Goal: Task Accomplishment & Management: Manage account settings

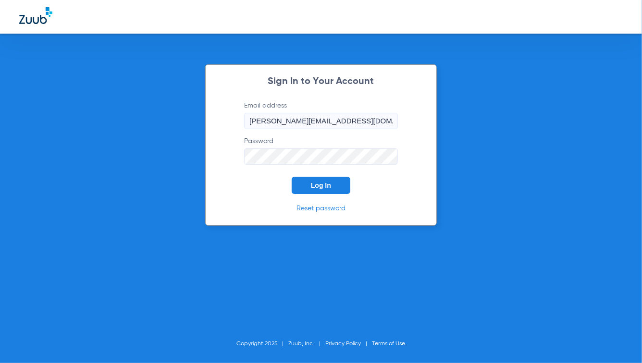
click at [317, 118] on input "[PERSON_NAME][EMAIL_ADDRESS][DOMAIN_NAME]" at bounding box center [321, 121] width 154 height 16
click at [255, 182] on form "Email address [PERSON_NAME][EMAIL_ADDRESS][DOMAIN_NAME] Password Log In" at bounding box center [321, 147] width 183 height 93
click at [316, 186] on span "Log In" at bounding box center [321, 186] width 20 height 8
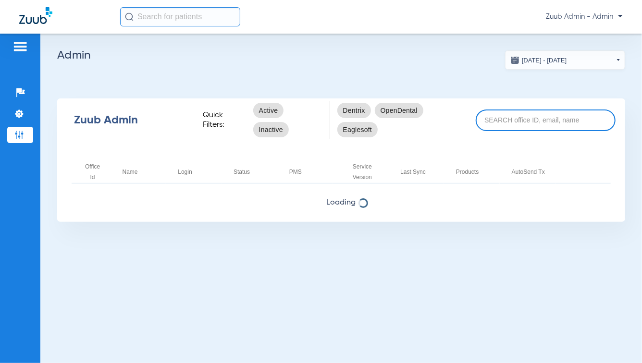
click at [491, 125] on input at bounding box center [546, 121] width 140 height 22
type input "demo"
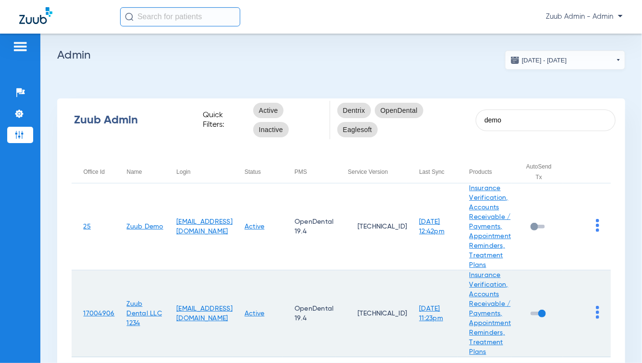
click at [596, 312] on img at bounding box center [597, 312] width 3 height 13
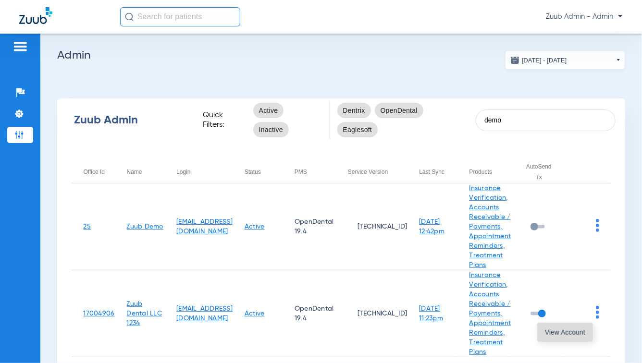
click at [564, 330] on span "View Account" at bounding box center [565, 332] width 40 height 7
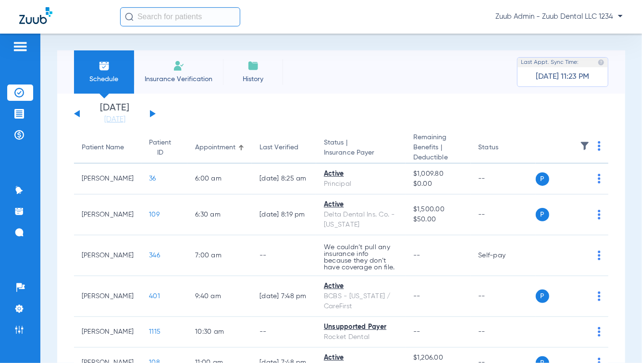
click at [22, 43] on img at bounding box center [19, 47] width 15 height 12
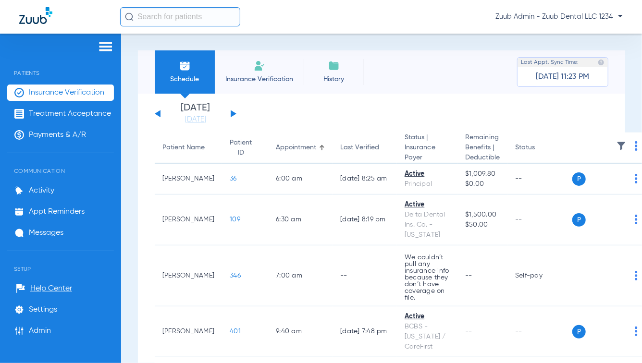
click at [107, 48] on img at bounding box center [105, 47] width 15 height 12
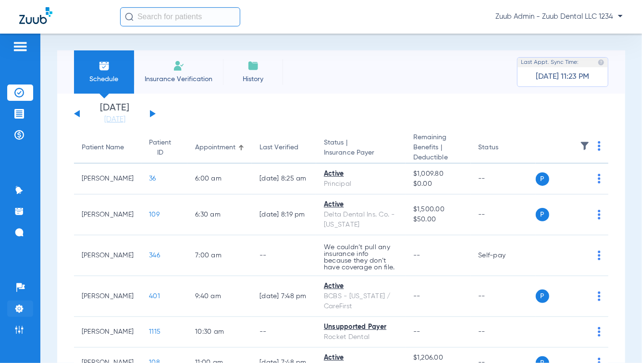
click at [19, 307] on img at bounding box center [19, 309] width 10 height 10
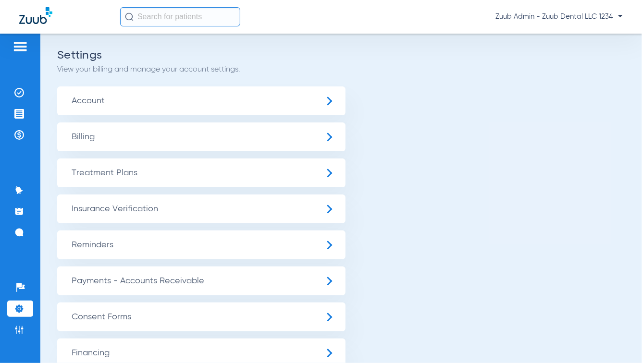
click at [123, 211] on span "Insurance Verification" at bounding box center [201, 209] width 288 height 29
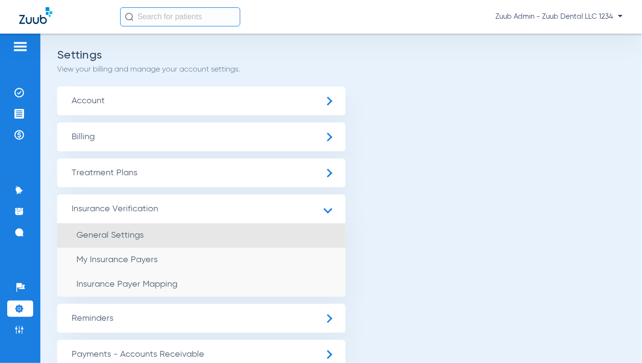
click at [123, 238] on span "General Settings" at bounding box center [109, 235] width 67 height 9
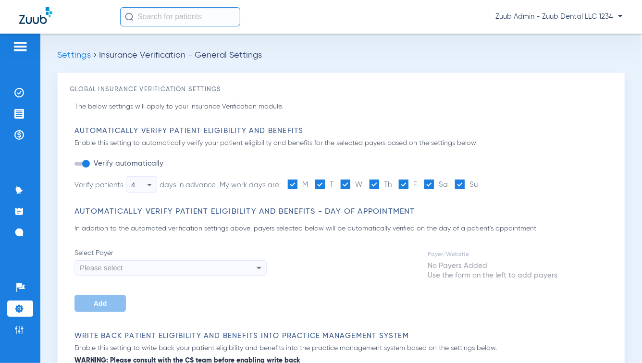
type input "1"
click at [152, 185] on icon at bounding box center [150, 185] width 12 height 12
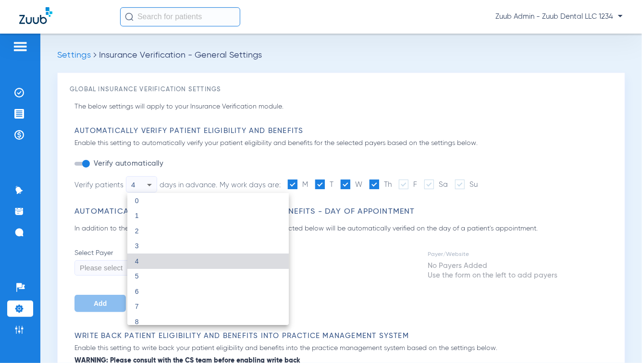
click at [200, 169] on div at bounding box center [321, 181] width 642 height 363
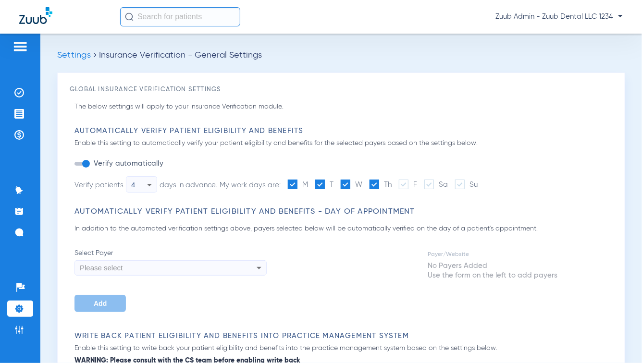
click at [151, 186] on icon at bounding box center [150, 185] width 12 height 12
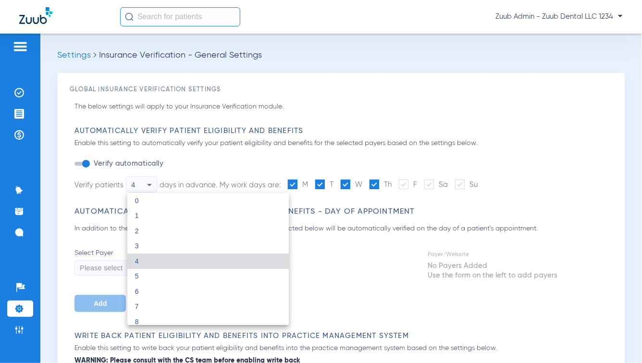
click at [197, 165] on div at bounding box center [321, 181] width 642 height 363
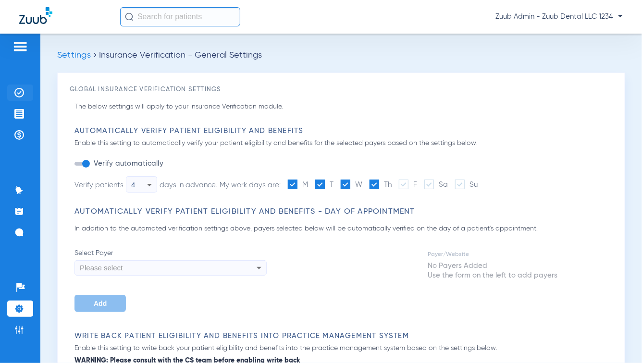
click at [20, 92] on img at bounding box center [19, 93] width 10 height 10
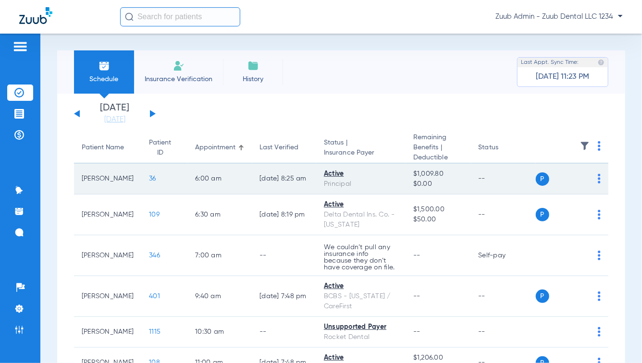
click at [595, 178] on td "P S" at bounding box center [572, 179] width 73 height 31
click at [598, 178] on img at bounding box center [599, 179] width 3 height 10
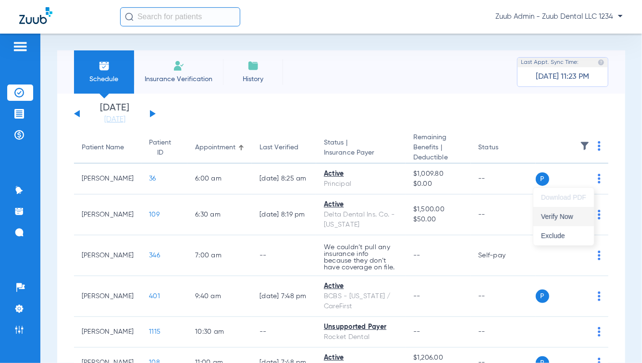
click at [570, 215] on span "Verify Now" at bounding box center [563, 216] width 45 height 7
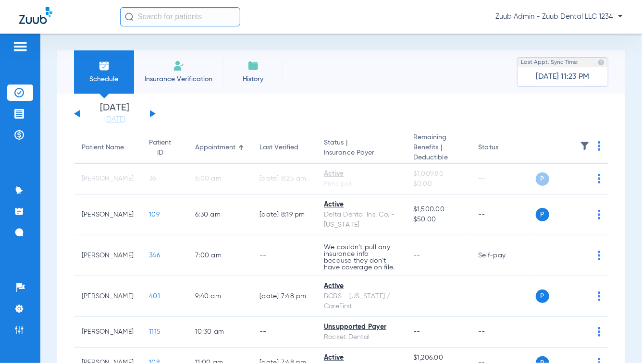
click at [580, 145] on img at bounding box center [585, 146] width 10 height 10
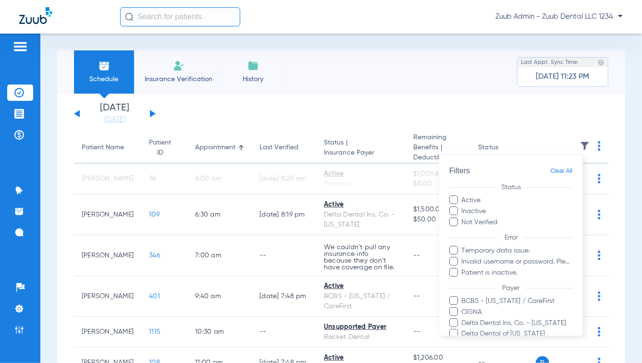
click at [559, 110] on div at bounding box center [321, 181] width 642 height 363
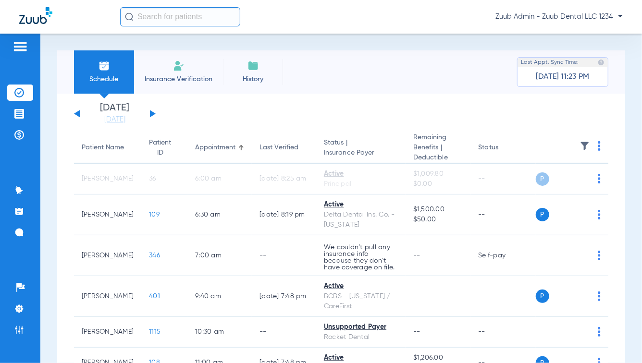
click at [179, 69] on img at bounding box center [179, 66] width 12 height 12
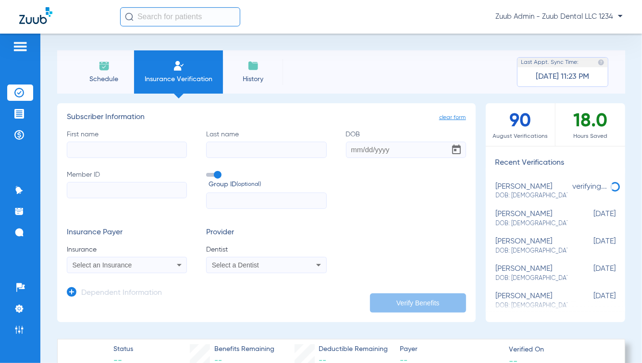
click at [137, 149] on input "First name" at bounding box center [127, 150] width 120 height 16
click at [226, 147] on input "Last name" at bounding box center [266, 150] width 120 height 16
click at [369, 148] on input "DOB" at bounding box center [406, 150] width 120 height 16
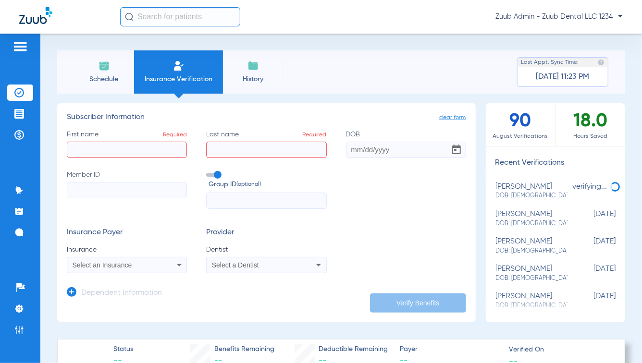
click at [191, 211] on form "First name Required Last name Required DOB Member ID Group ID (optional) Insura…" at bounding box center [266, 202] width 399 height 144
click at [156, 193] on input "Member ID" at bounding box center [127, 190] width 120 height 16
click at [157, 210] on form "First name Required Last name Required DOB Required Member ID Group ID (optiona…" at bounding box center [266, 202] width 399 height 144
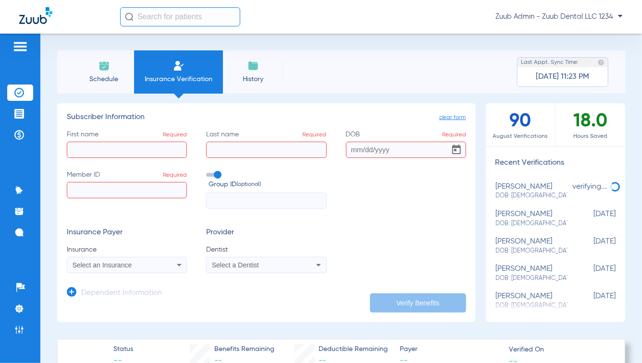
click at [155, 266] on div "Select an Insurance" at bounding box center [116, 265] width 87 height 7
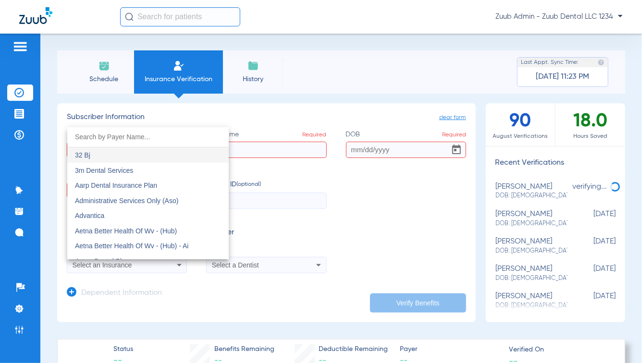
click at [196, 285] on div at bounding box center [321, 181] width 642 height 363
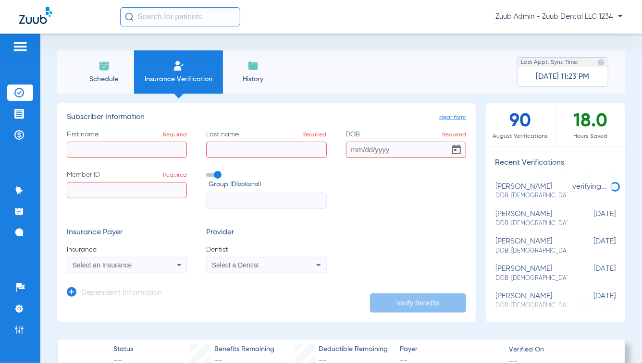
click at [90, 69] on li "Schedule" at bounding box center [104, 71] width 60 height 43
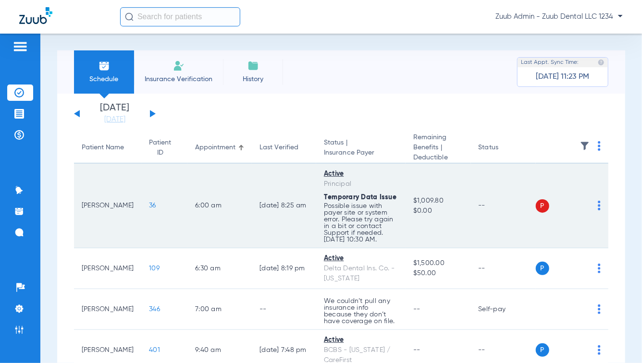
click at [149, 204] on span "36" at bounding box center [152, 205] width 7 height 7
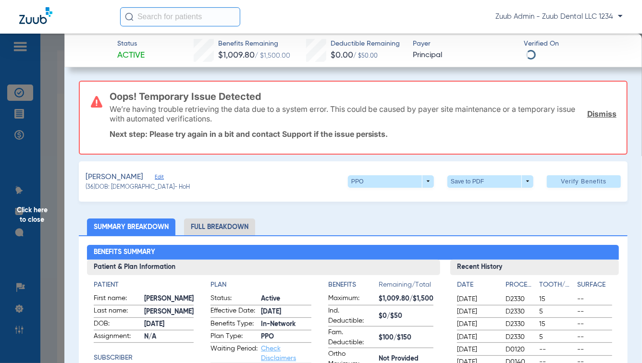
click at [592, 115] on link "Dismiss" at bounding box center [601, 114] width 29 height 10
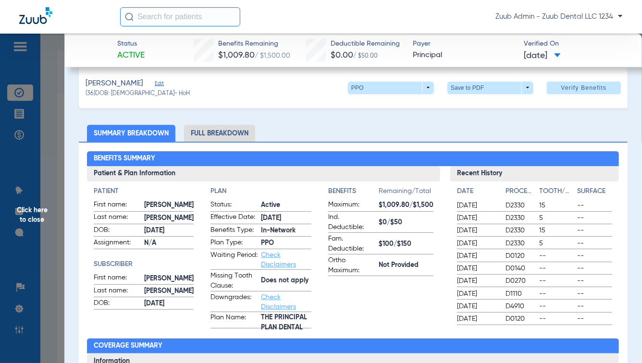
scroll to position [14, 0]
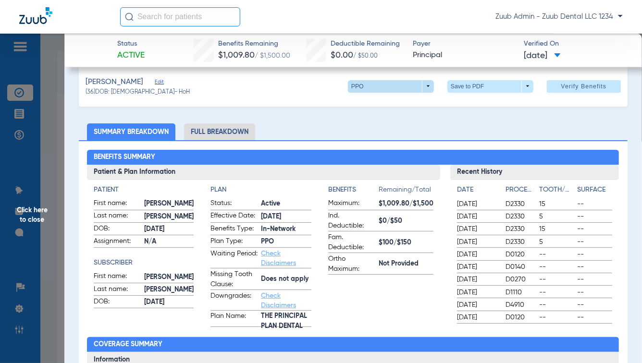
click at [422, 89] on span at bounding box center [391, 86] width 86 height 12
click at [422, 89] on div at bounding box center [321, 181] width 642 height 363
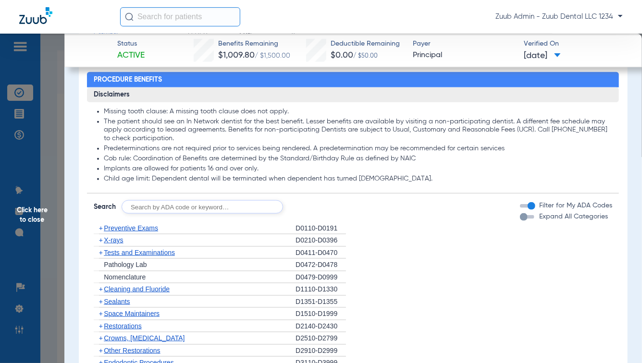
scroll to position [488, 0]
click at [520, 215] on div "button" at bounding box center [524, 217] width 8 height 8
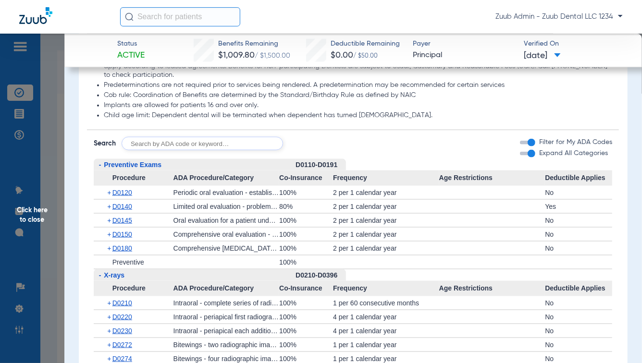
scroll to position [476, 0]
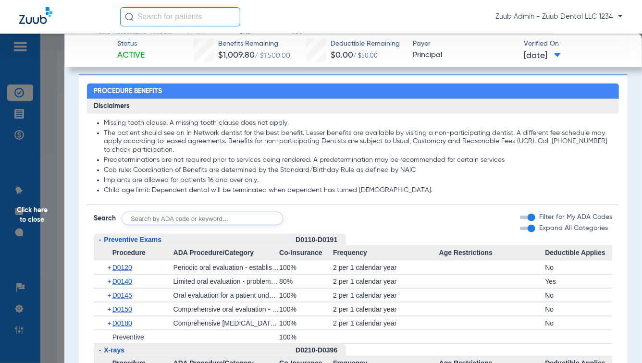
click at [524, 223] on div "Expand All Categories" at bounding box center [564, 228] width 88 height 10
click at [528, 225] on div "button" at bounding box center [532, 229] width 8 height 8
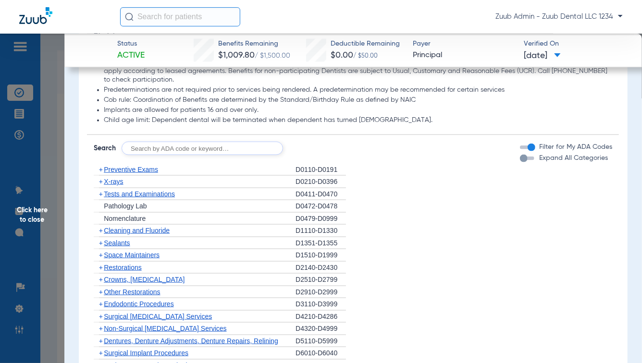
scroll to position [549, 0]
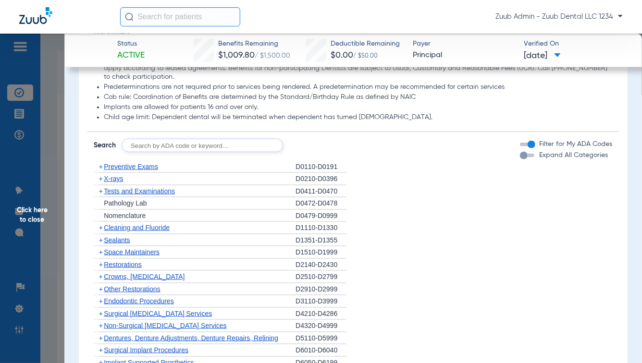
click at [113, 240] on span "Sealants" at bounding box center [117, 240] width 26 height 8
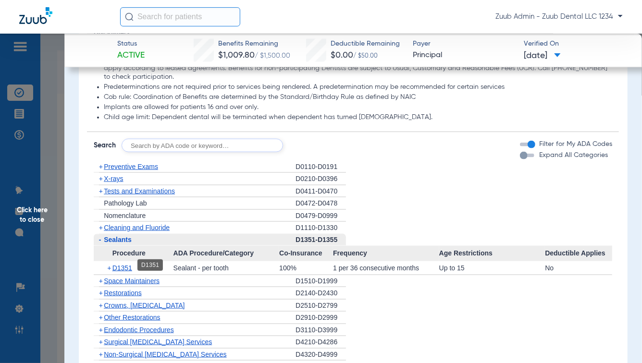
click at [121, 265] on span "D1351" at bounding box center [122, 268] width 20 height 8
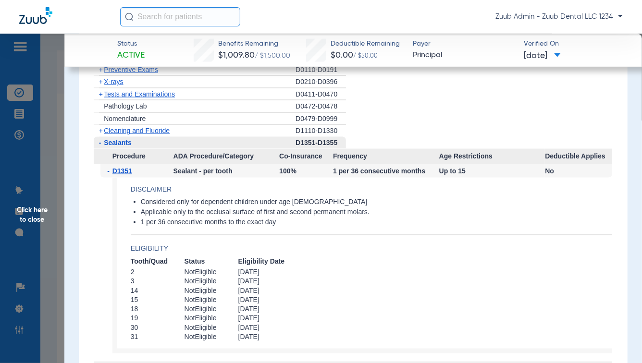
scroll to position [653, 0]
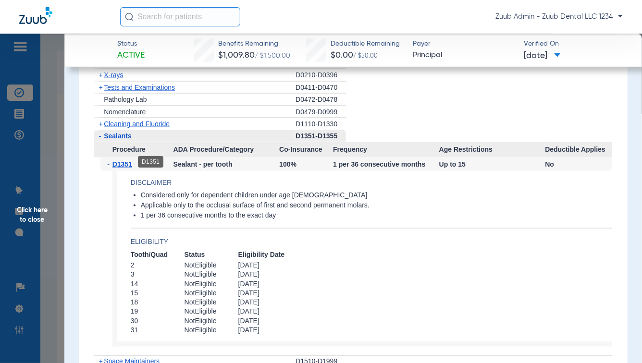
click at [118, 164] on span "D1351" at bounding box center [122, 165] width 20 height 8
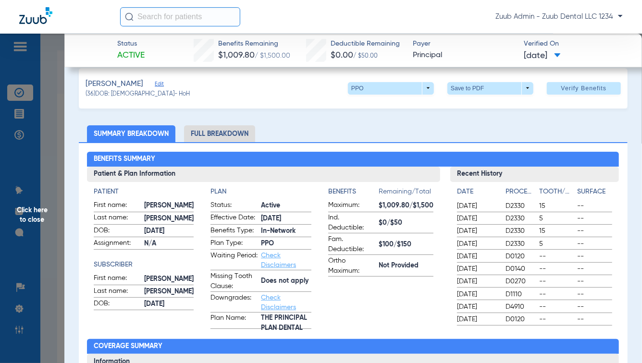
scroll to position [0, 0]
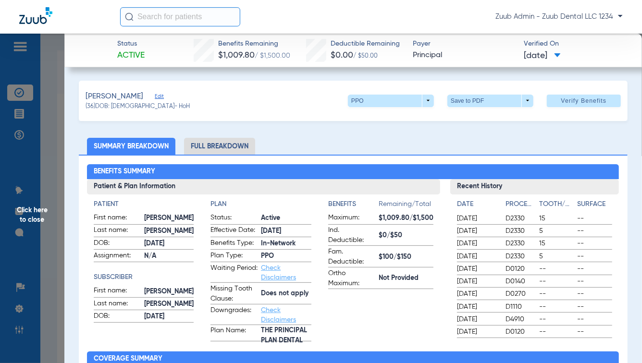
click at [209, 140] on li "Full Breakdown" at bounding box center [219, 146] width 71 height 17
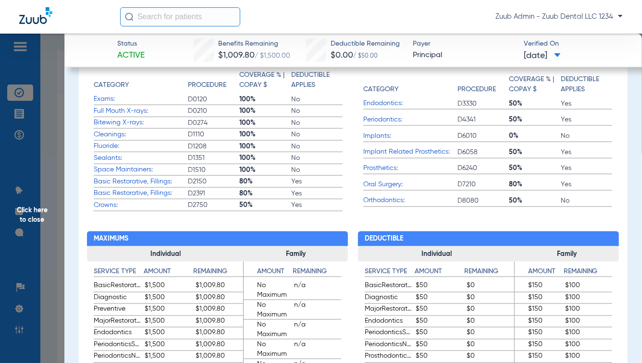
scroll to position [509, 0]
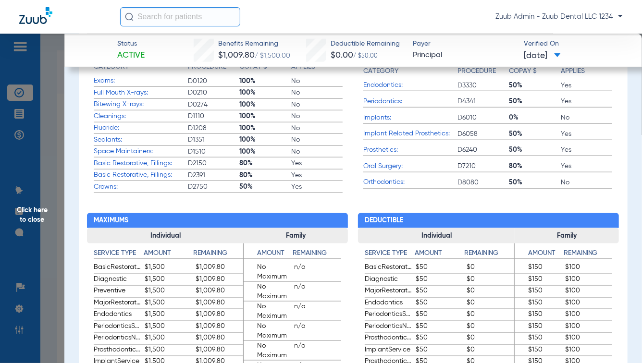
click at [56, 179] on span "Click here to close" at bounding box center [32, 215] width 64 height 363
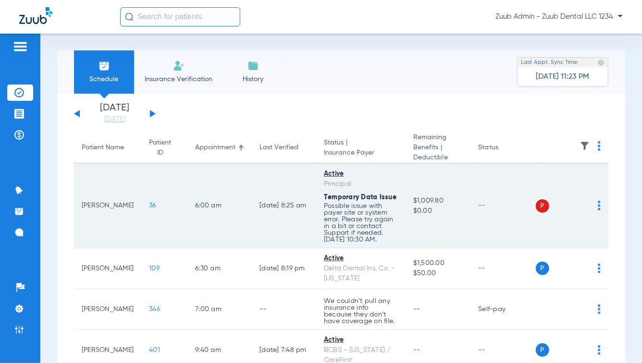
click at [149, 204] on span "36" at bounding box center [152, 205] width 7 height 7
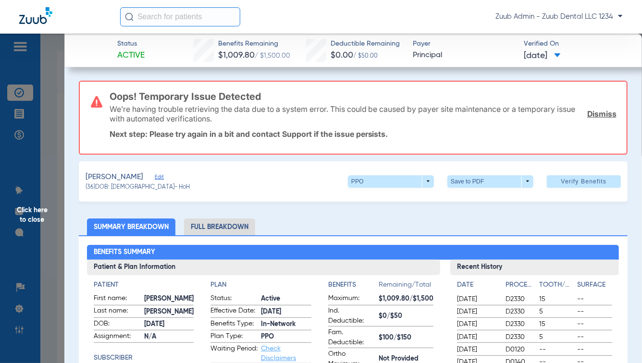
click at [44, 238] on span "Click here to close" at bounding box center [32, 215] width 64 height 363
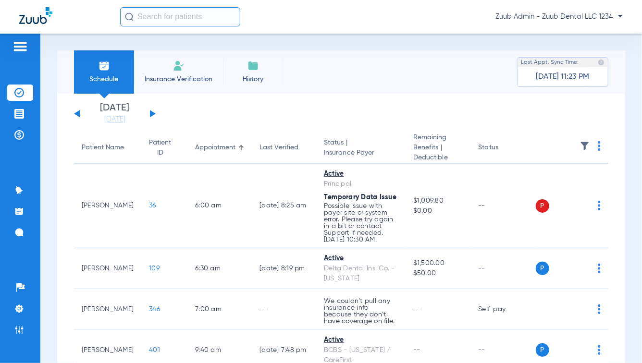
click at [157, 19] on input "text" at bounding box center [180, 16] width 120 height 19
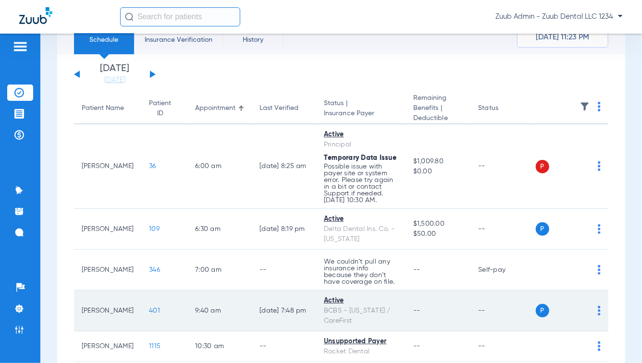
scroll to position [48, 0]
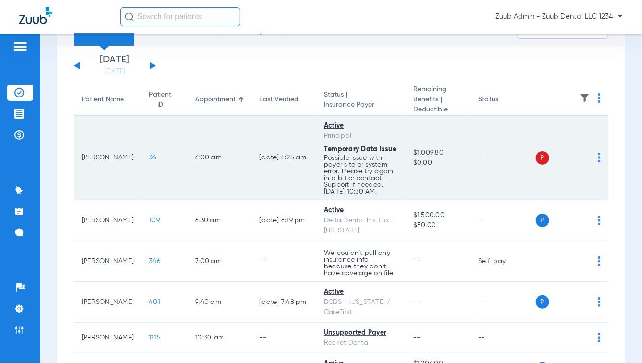
drag, startPoint x: 313, startPoint y: 124, endPoint x: 348, endPoint y: 125, distance: 34.6
click at [348, 125] on td "Active Principal Temporary Data Issue Possible issue with payer site or system …" at bounding box center [360, 158] width 89 height 85
click at [348, 125] on div "Active" at bounding box center [361, 126] width 74 height 10
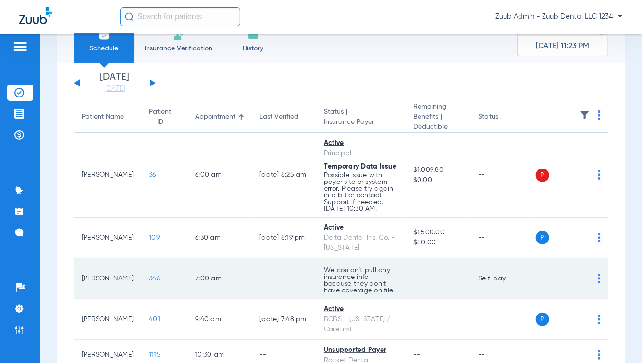
scroll to position [0, 0]
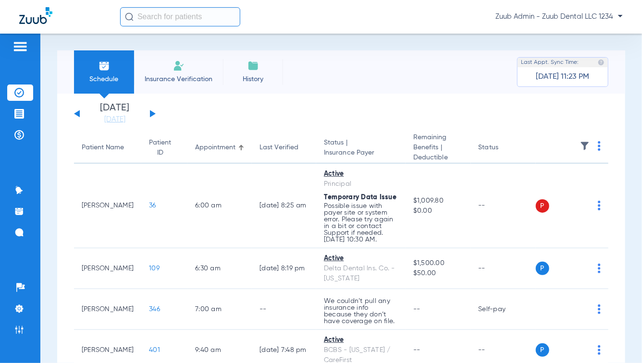
click at [197, 110] on app-single-date-navigator "[DATE] [DATE] [DATE] [DATE] [DATE] [DATE] [DATE] [DATE] [DATE] [DATE] [DATE] [D…" at bounding box center [341, 113] width 534 height 21
click at [257, 74] on span "History" at bounding box center [253, 79] width 46 height 10
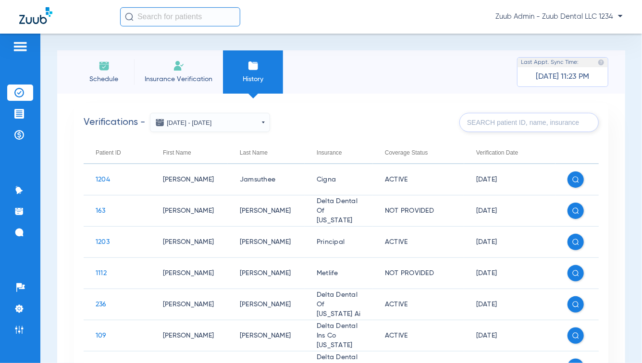
click at [102, 75] on span "Schedule" at bounding box center [104, 79] width 46 height 10
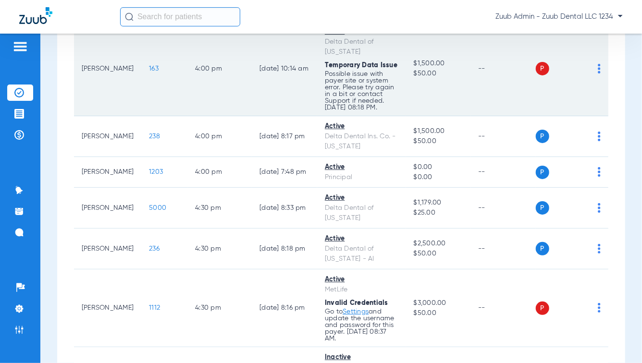
scroll to position [399, 0]
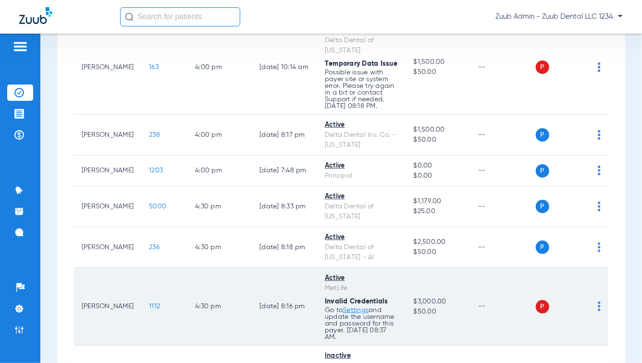
click at [590, 300] on div "P S" at bounding box center [568, 306] width 65 height 13
click at [598, 302] on img at bounding box center [599, 307] width 3 height 10
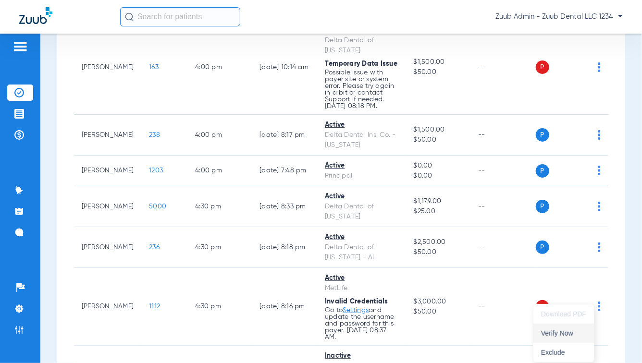
click at [558, 335] on span "Verify Now" at bounding box center [563, 333] width 45 height 7
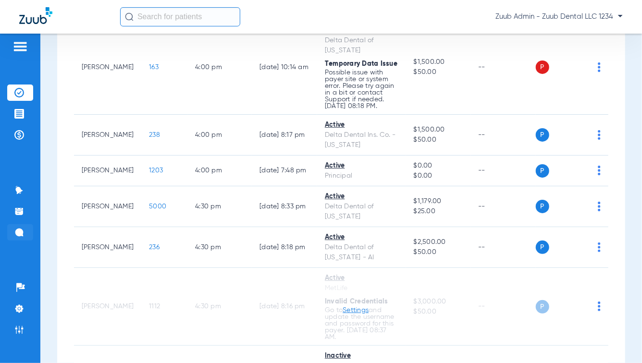
click at [17, 230] on img at bounding box center [19, 233] width 10 height 10
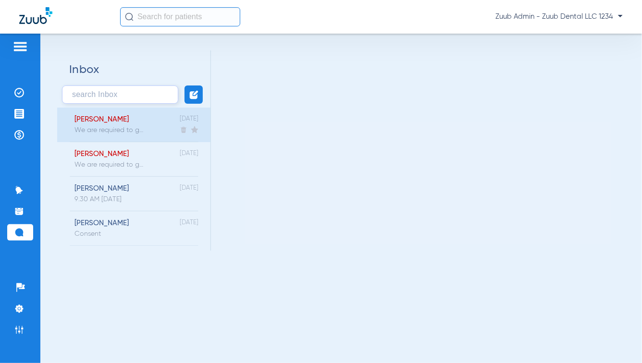
click at [107, 131] on div "We are required to get your consent to text with you about your health since te…" at bounding box center [110, 130] width 72 height 8
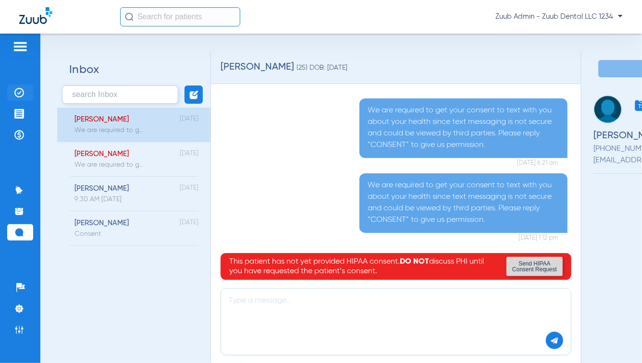
click at [20, 93] on img at bounding box center [19, 93] width 10 height 10
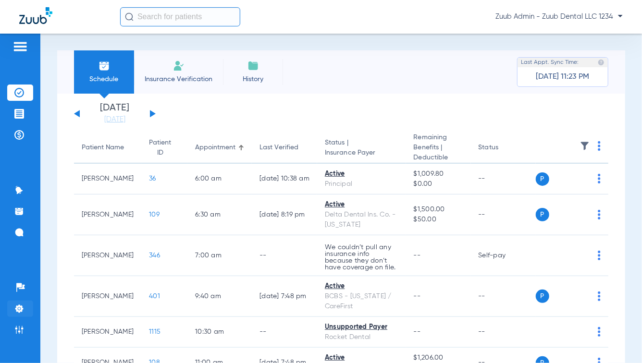
click at [20, 306] on img at bounding box center [19, 309] width 10 height 10
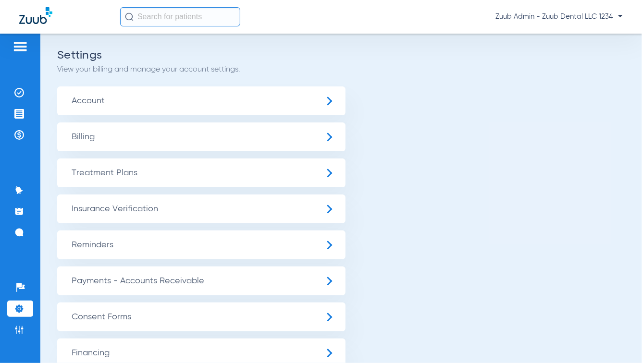
click at [123, 203] on span "Insurance Verification" at bounding box center [201, 209] width 288 height 29
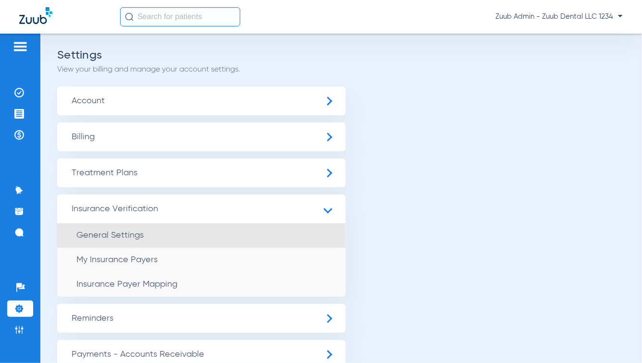
click at [132, 240] on li "General Settings" at bounding box center [201, 235] width 288 height 25
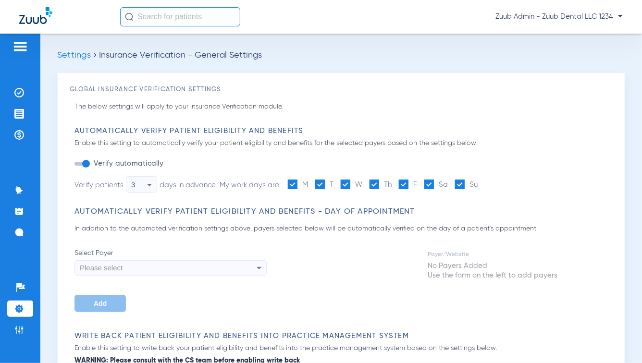
type input "1"
click at [22, 96] on img at bounding box center [19, 93] width 10 height 10
